Goal: Task Accomplishment & Management: Manage account settings

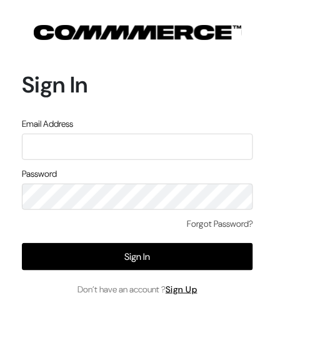
type input "demo@outdocart.in"
click at [114, 154] on input "demo@outdocart.in" at bounding box center [137, 147] width 231 height 26
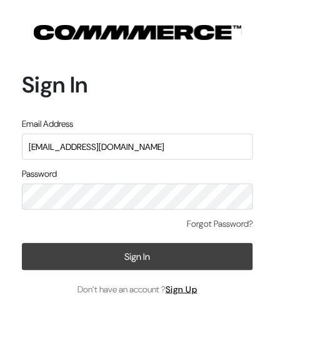
click at [107, 261] on button "Sign In" at bounding box center [137, 257] width 231 height 28
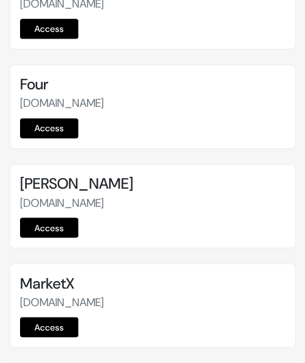
scroll to position [5214, 0]
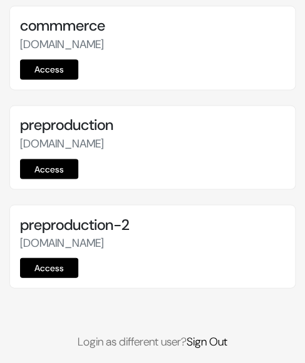
click at [58, 159] on link "Access" at bounding box center [49, 169] width 58 height 20
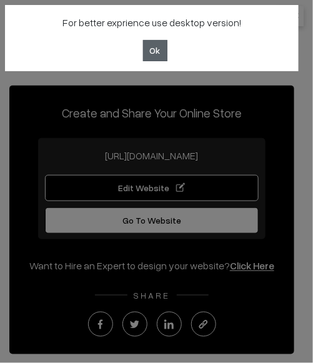
click at [155, 49] on button "Ok" at bounding box center [155, 50] width 24 height 21
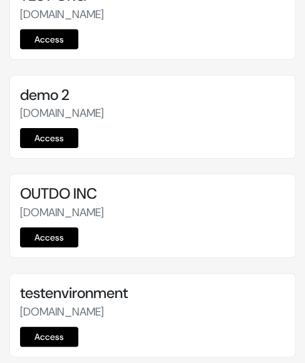
scroll to position [5214, 0]
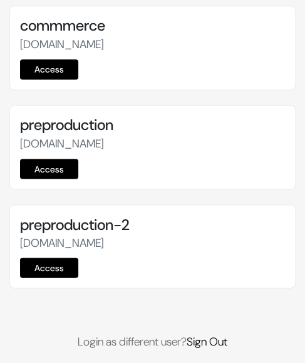
click at [51, 159] on link "Access" at bounding box center [49, 169] width 58 height 20
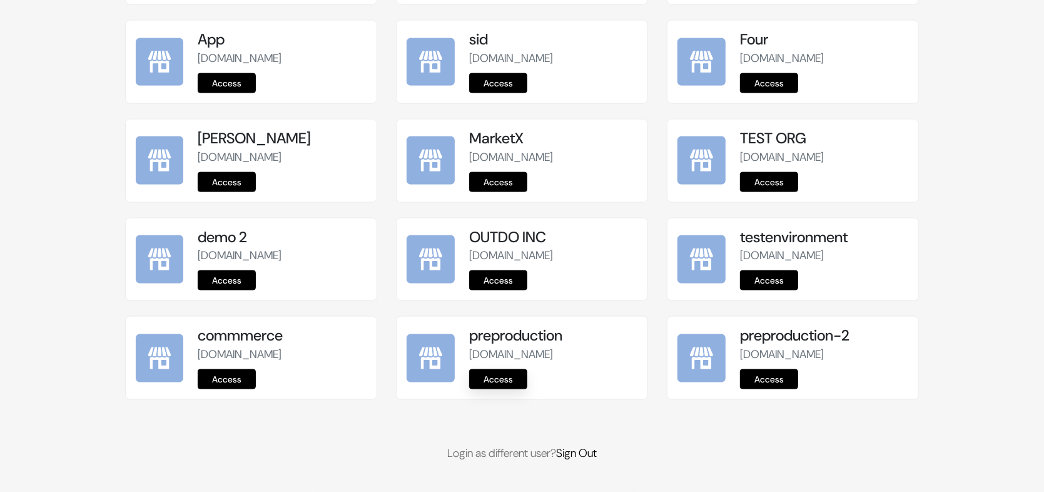
scroll to position [1553, 0]
click at [596, 457] on link "Sign Out" at bounding box center [576, 452] width 41 height 15
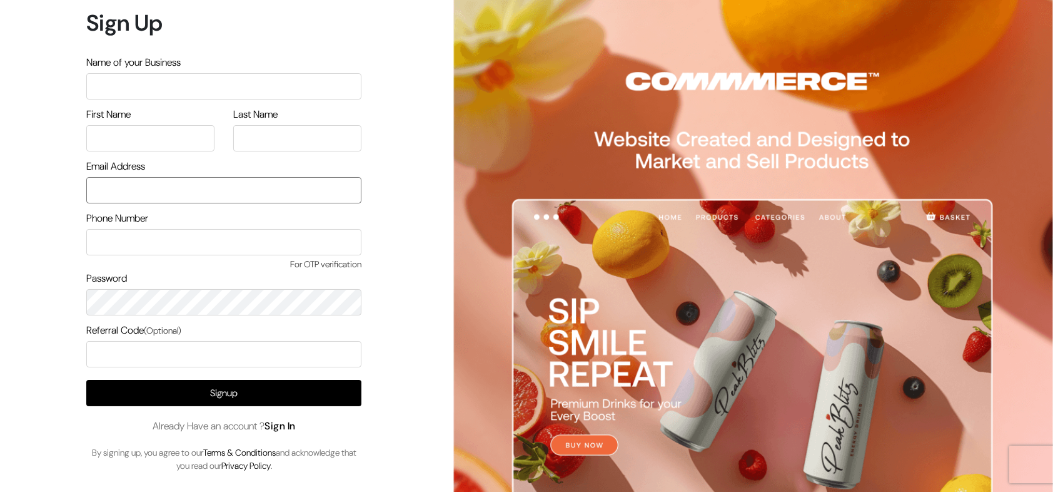
type input "demo@outdocart.in"
click at [286, 424] on link "Sign In" at bounding box center [280, 425] width 31 height 13
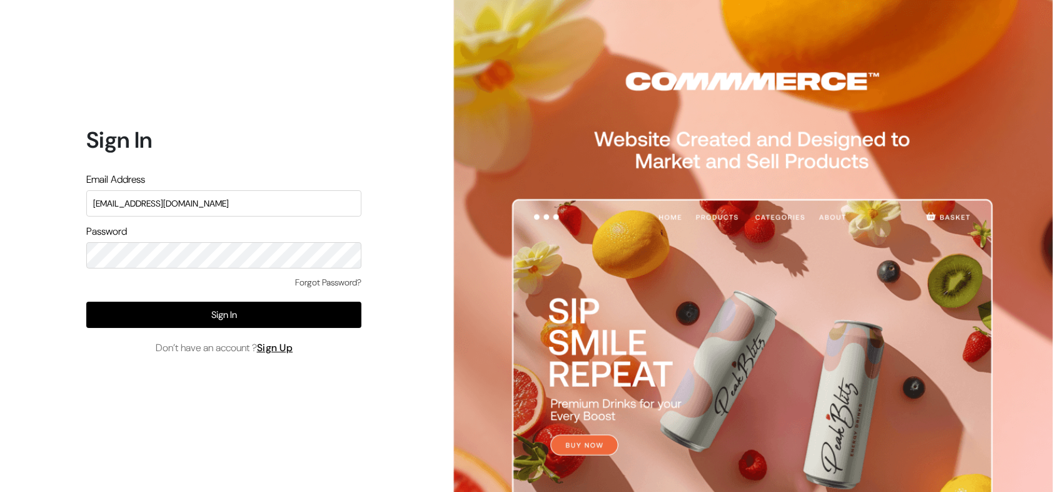
click at [246, 194] on input "demo@outdocart.in" at bounding box center [223, 203] width 275 height 26
type input "arasan@outdoinc.com"
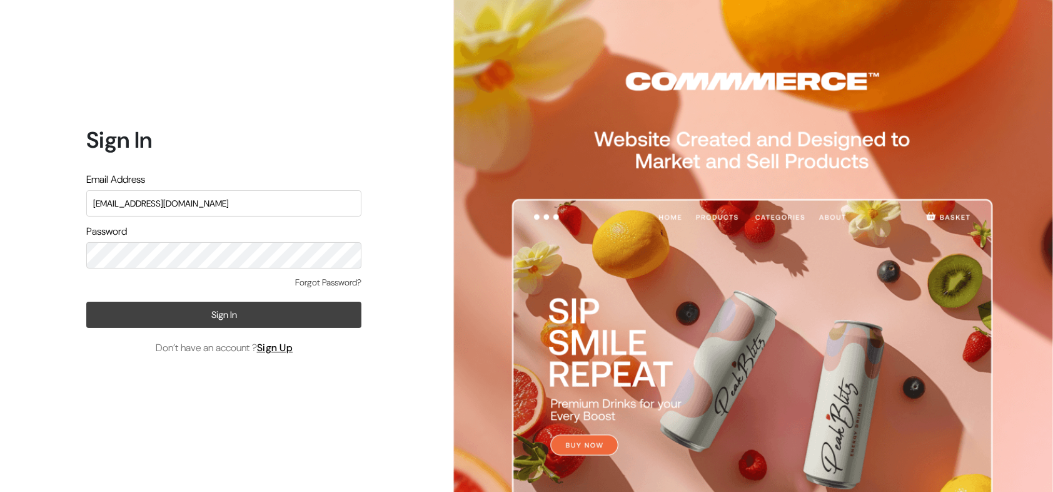
click at [279, 314] on button "Sign In" at bounding box center [223, 314] width 275 height 26
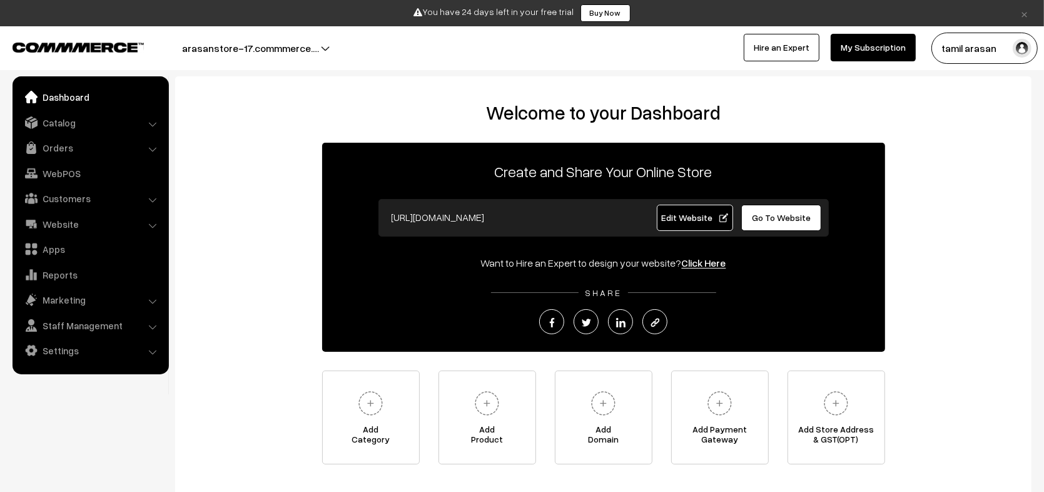
click at [968, 49] on button "tamil arasan" at bounding box center [984, 48] width 106 height 31
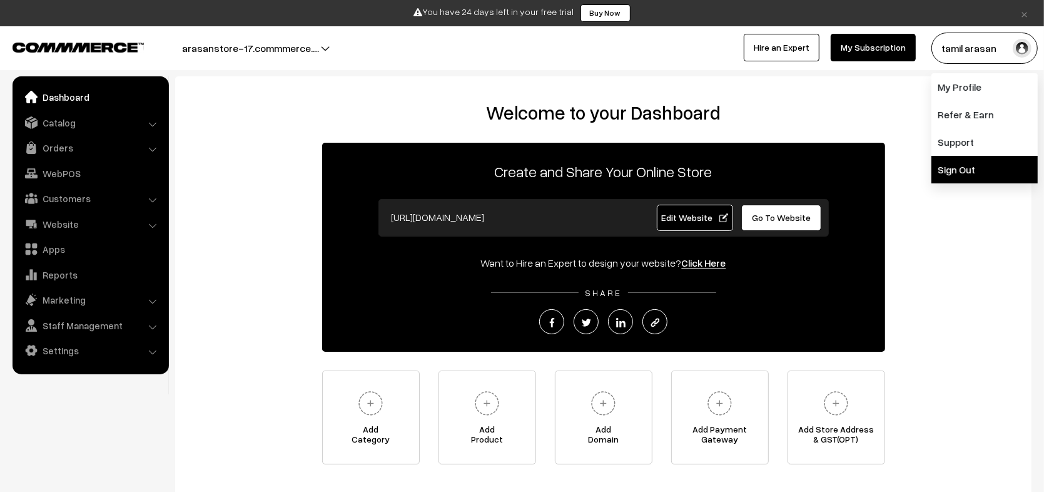
click at [965, 165] on link "Sign Out" at bounding box center [984, 170] width 106 height 28
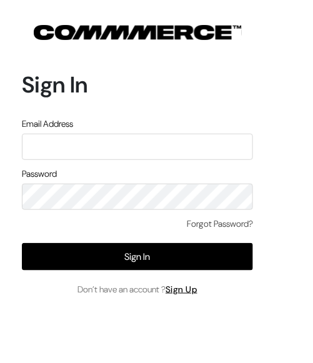
type input "arasan@outdoinc.com"
click at [145, 146] on input "arasan@outdoinc.com" at bounding box center [137, 147] width 231 height 26
click at [138, 143] on input "arasan@outdoinc.com" at bounding box center [137, 147] width 231 height 26
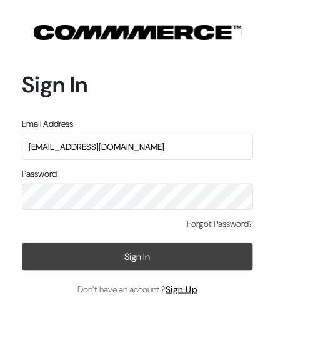
click at [157, 253] on button "Sign In" at bounding box center [137, 257] width 231 height 28
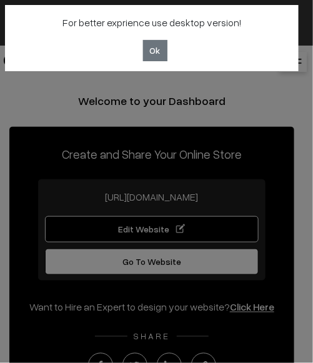
drag, startPoint x: 155, startPoint y: 52, endPoint x: 177, endPoint y: 37, distance: 26.5
click at [155, 52] on button "Ok" at bounding box center [155, 50] width 24 height 21
